Goal: Understand process/instructions: Learn about a topic

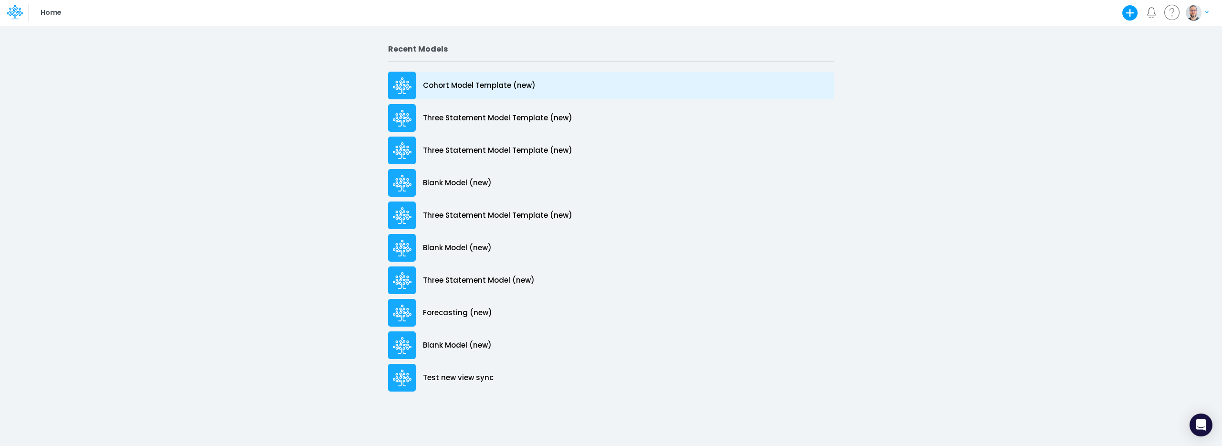
click at [498, 86] on p "Cohort Model Template (new)" at bounding box center [479, 85] width 113 height 11
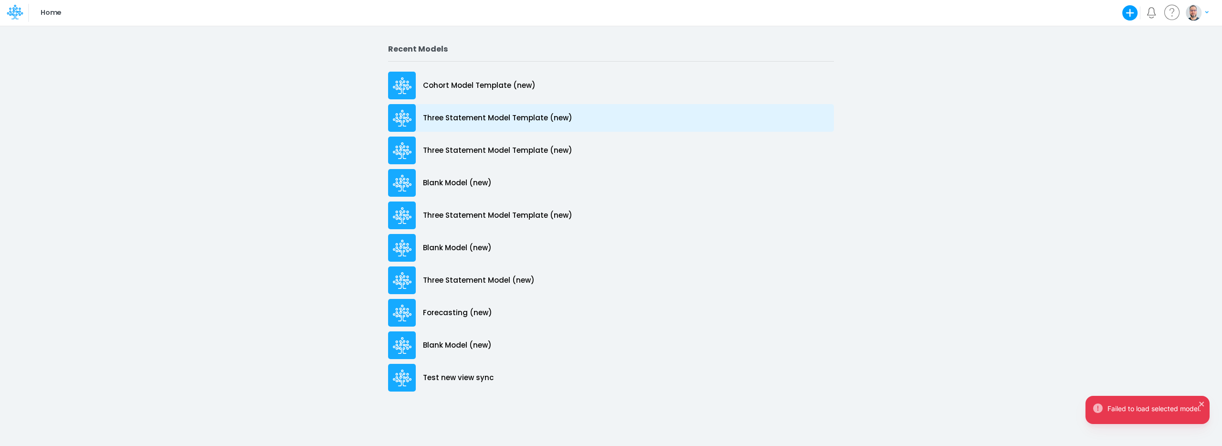
click at [498, 114] on p "Three Statement Model Template (new)" at bounding box center [497, 118] width 149 height 11
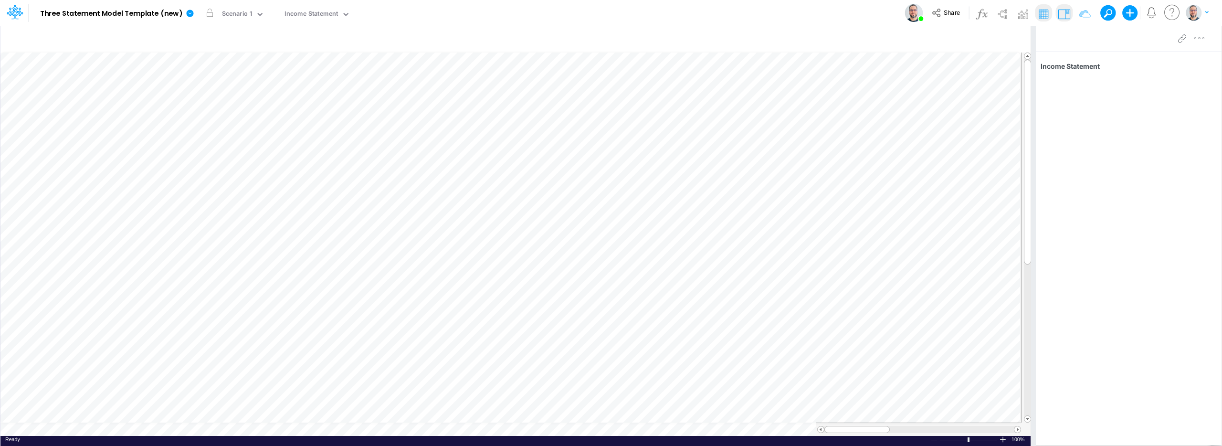
scroll to position [4, 0]
click at [1003, 14] on img at bounding box center [1002, 13] width 15 height 15
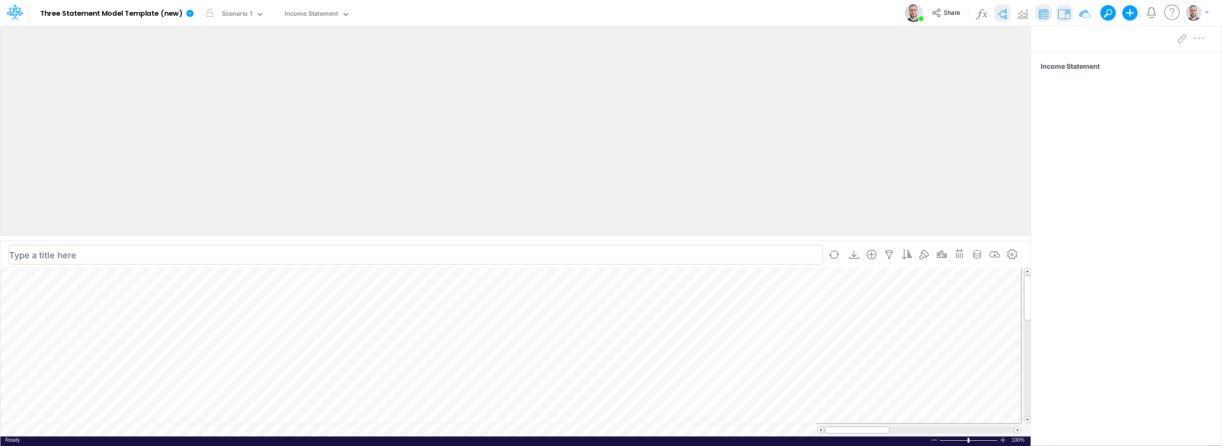
scroll to position [4, 0]
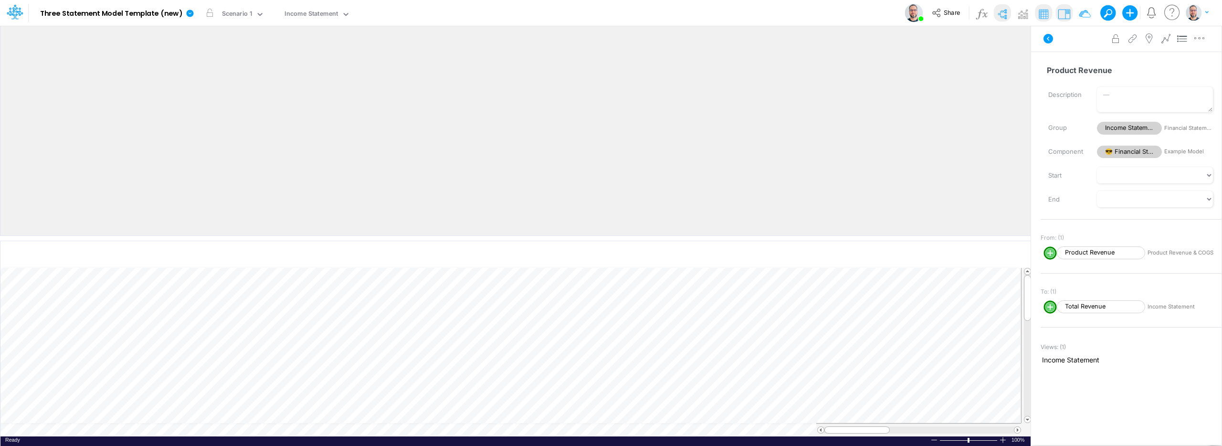
click at [1051, 37] on icon at bounding box center [1049, 39] width 10 height 10
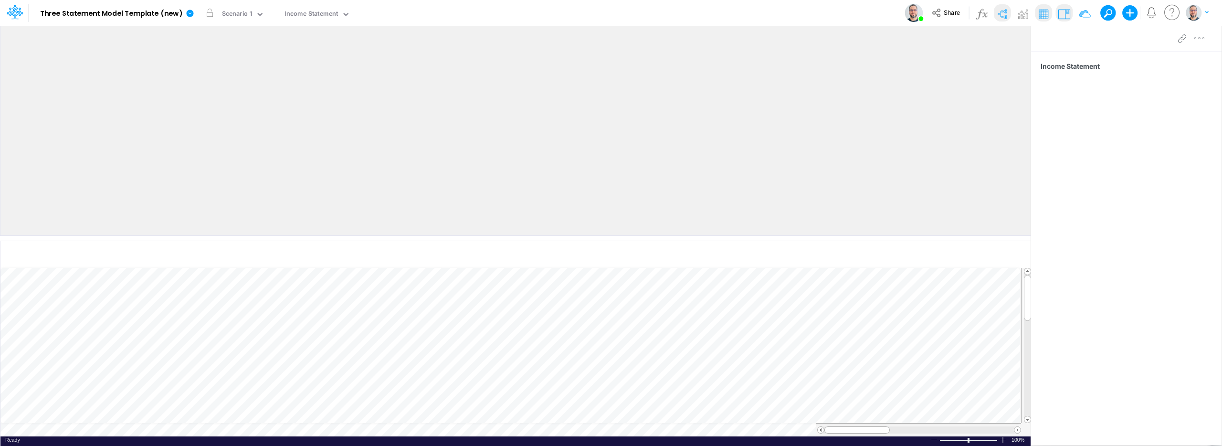
click at [768, 146] on div at bounding box center [530, 131] width 1002 height 210
click at [471, 77] on div at bounding box center [530, 131] width 1002 height 210
click at [326, 14] on div "Income Statement" at bounding box center [312, 14] width 54 height 11
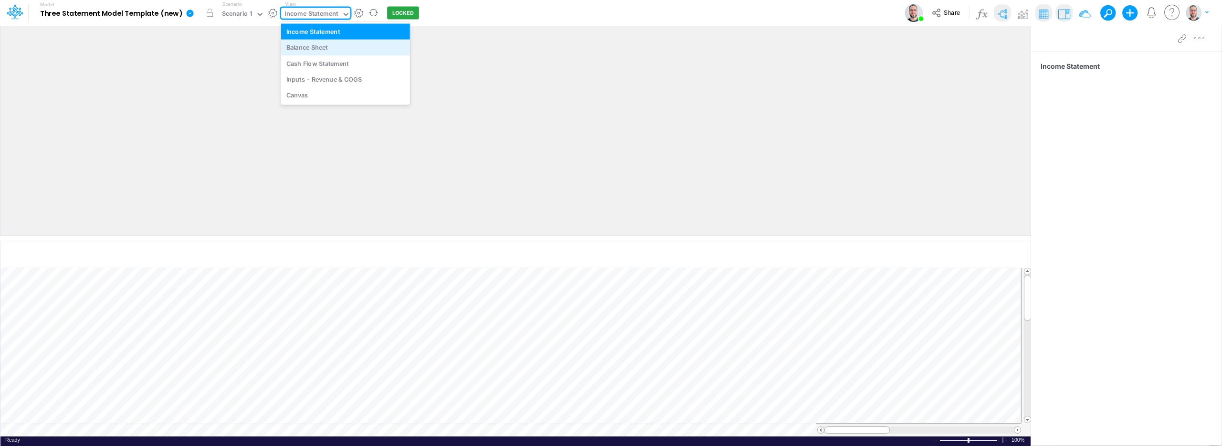
click at [326, 47] on div "Balance Sheet" at bounding box center [345, 48] width 129 height 16
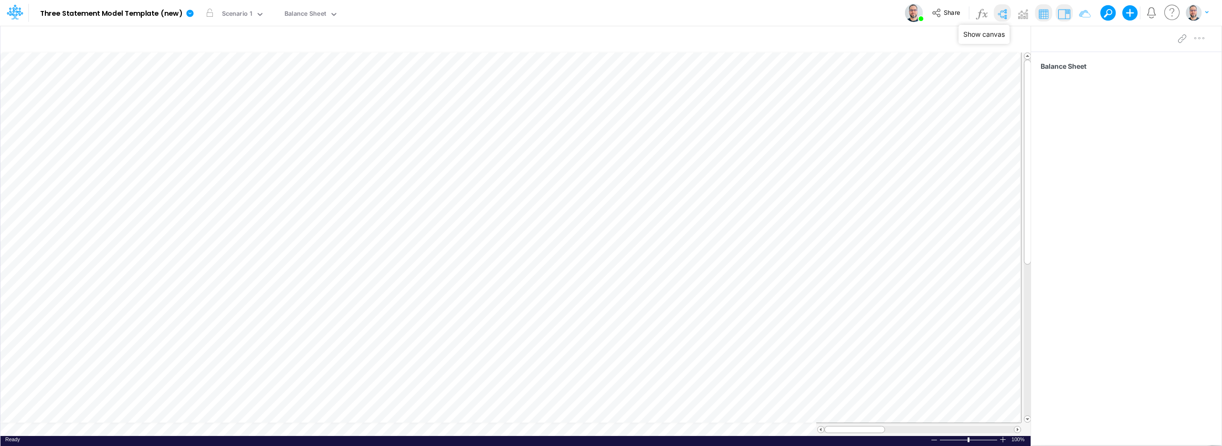
click at [1002, 12] on img at bounding box center [1002, 13] width 15 height 15
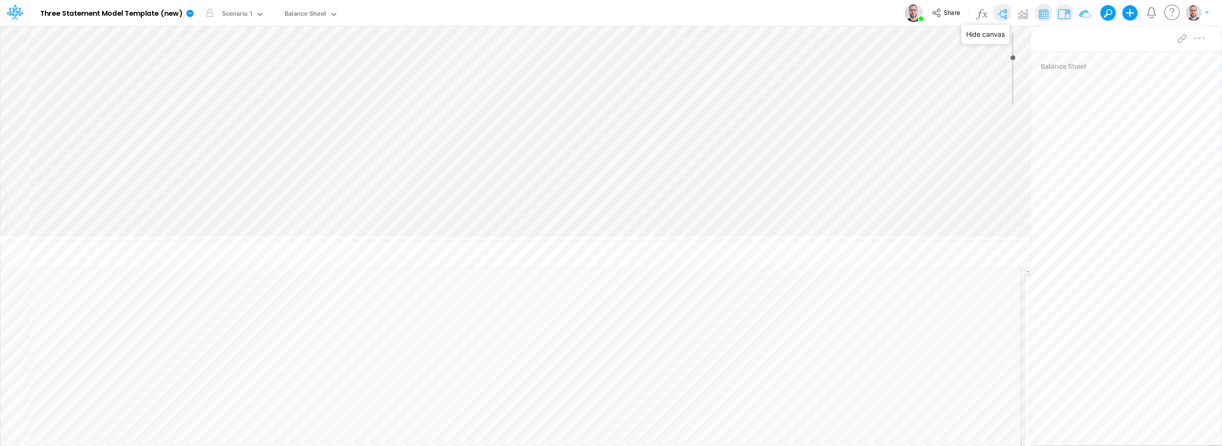
type input "0"
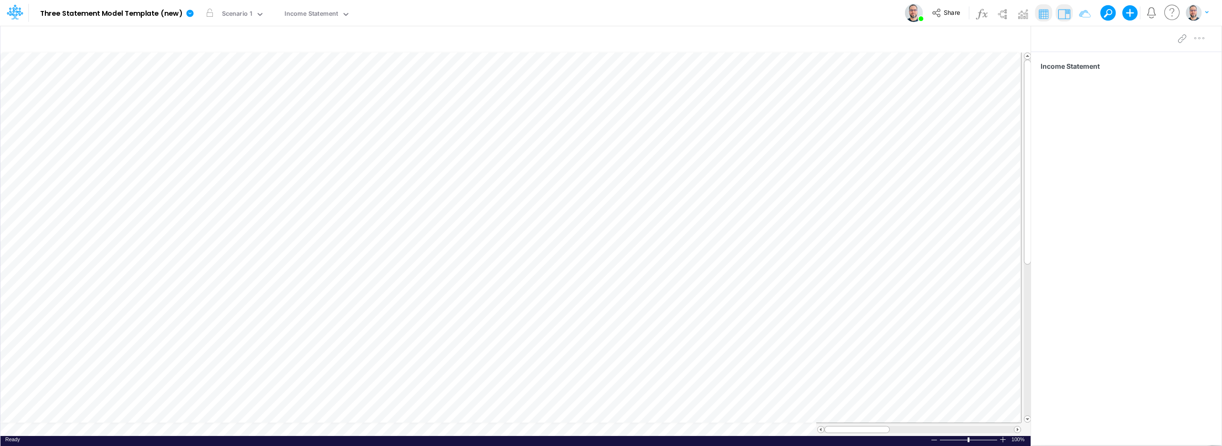
scroll to position [4, 0]
click at [709, 16] on div "Model Three Statement Model Template (new) Edit model settings Duplicate Import…" at bounding box center [611, 13] width 1100 height 26
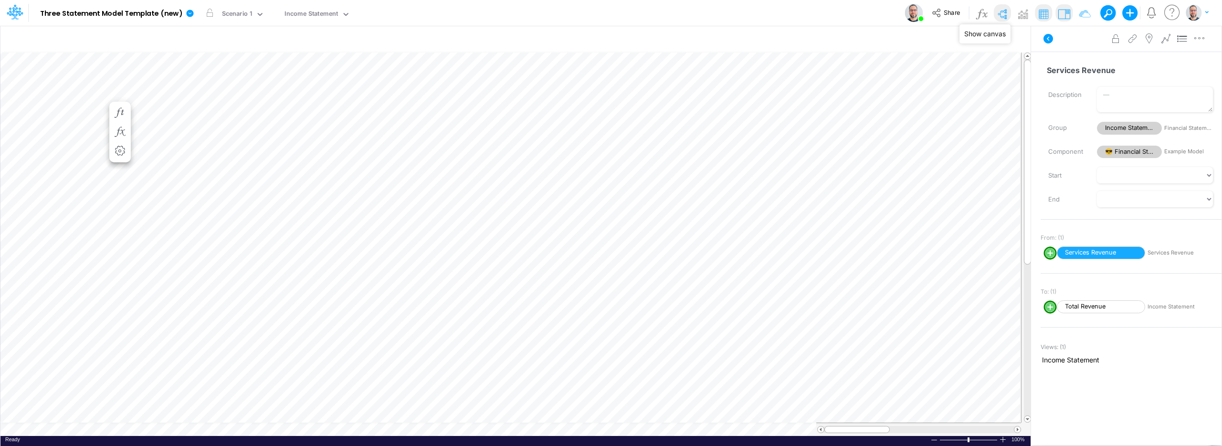
click at [999, 13] on img at bounding box center [1002, 13] width 15 height 15
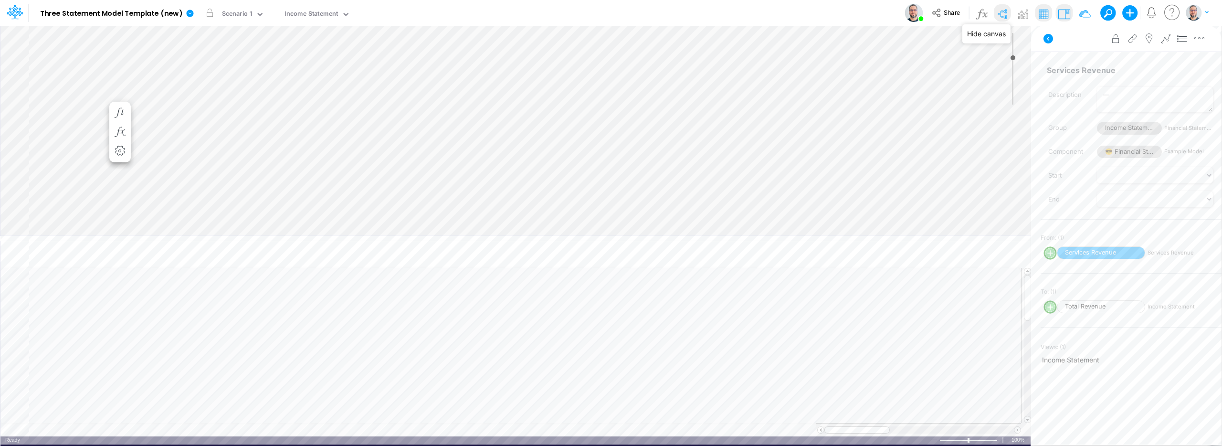
type input "0"
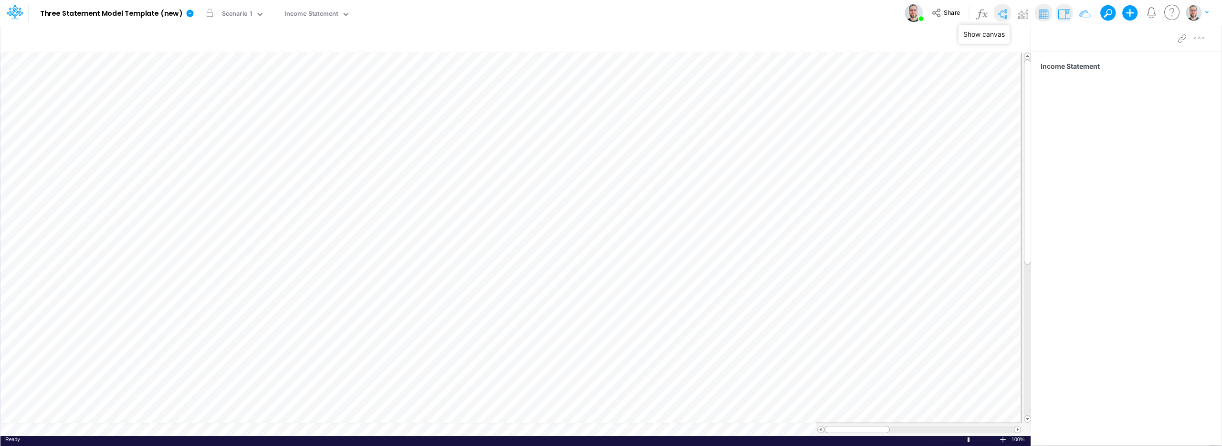
click at [1007, 10] on img at bounding box center [1002, 13] width 15 height 15
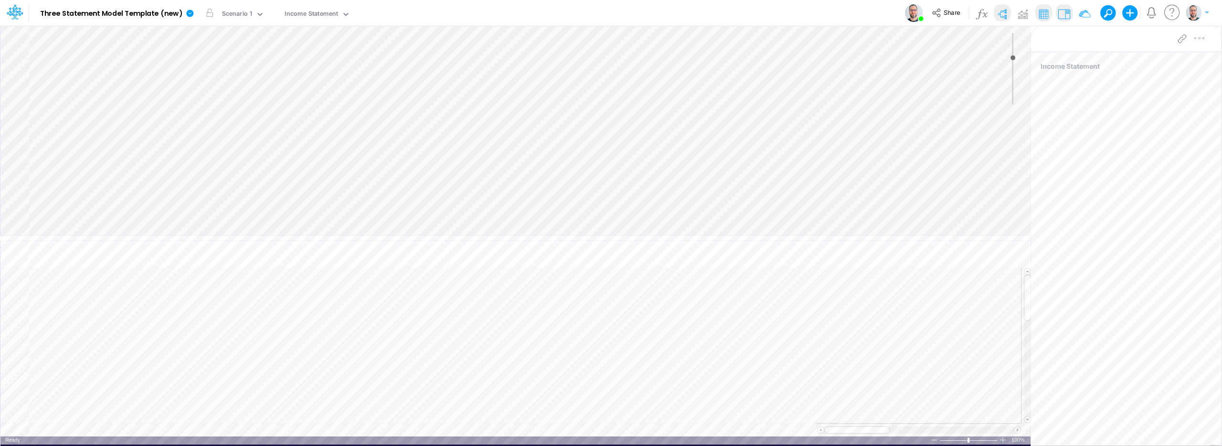
type input "0"
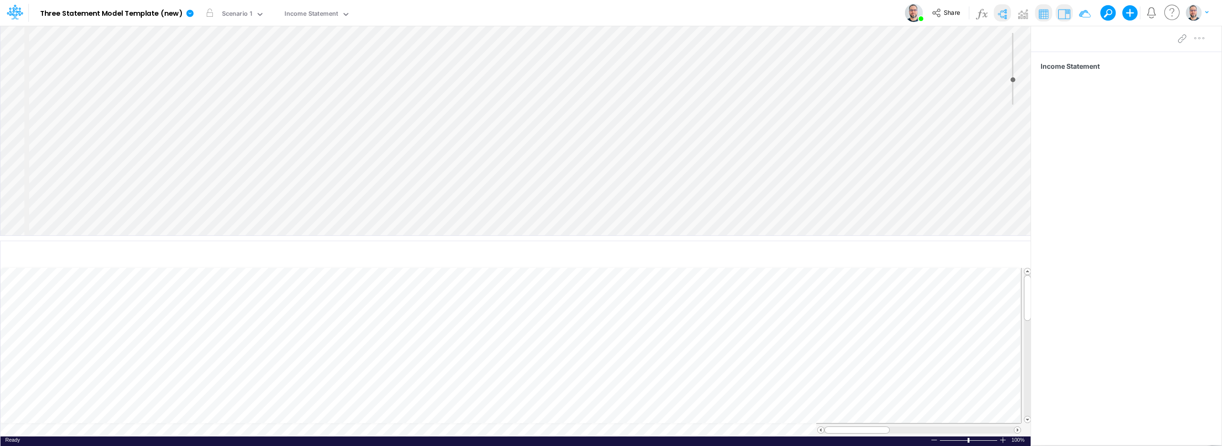
select select "Horizontal"
